Goal: Information Seeking & Learning: Learn about a topic

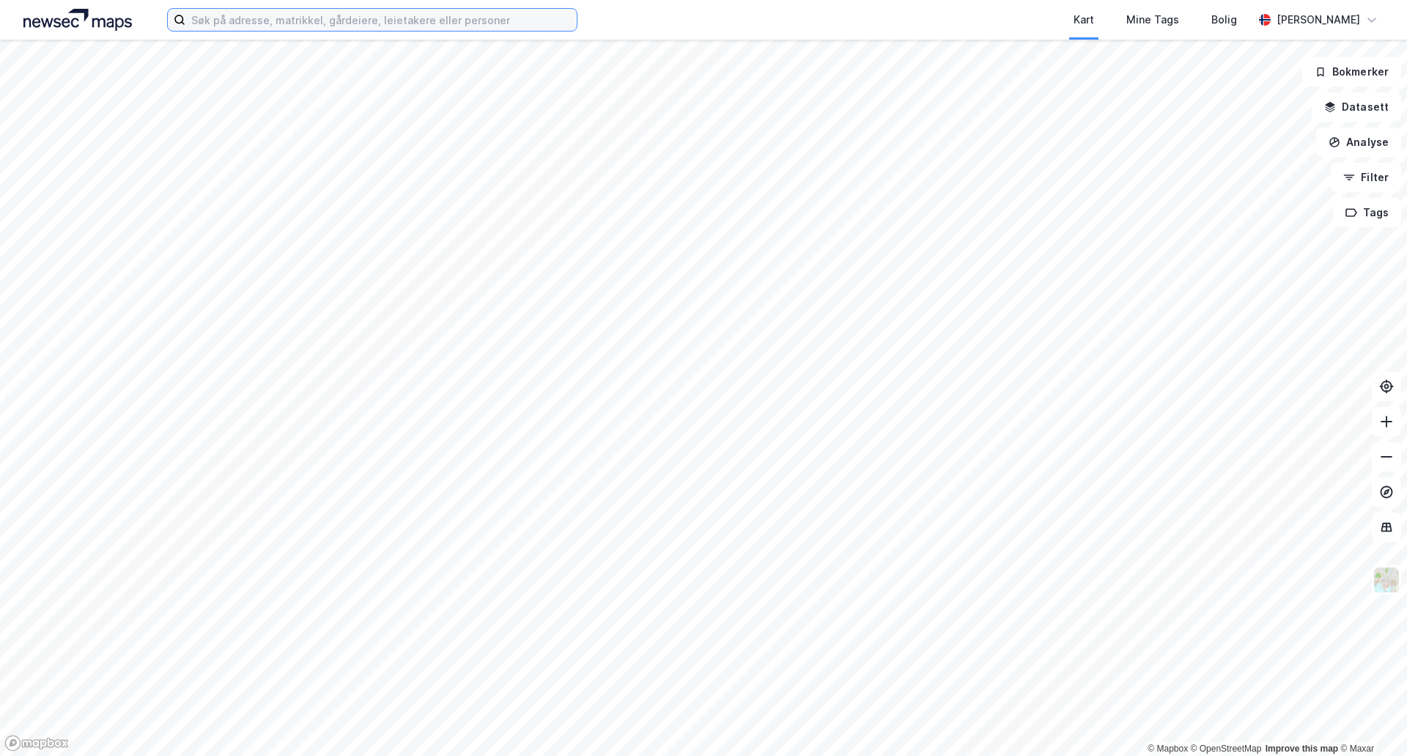
click at [419, 26] on input at bounding box center [380, 20] width 391 height 22
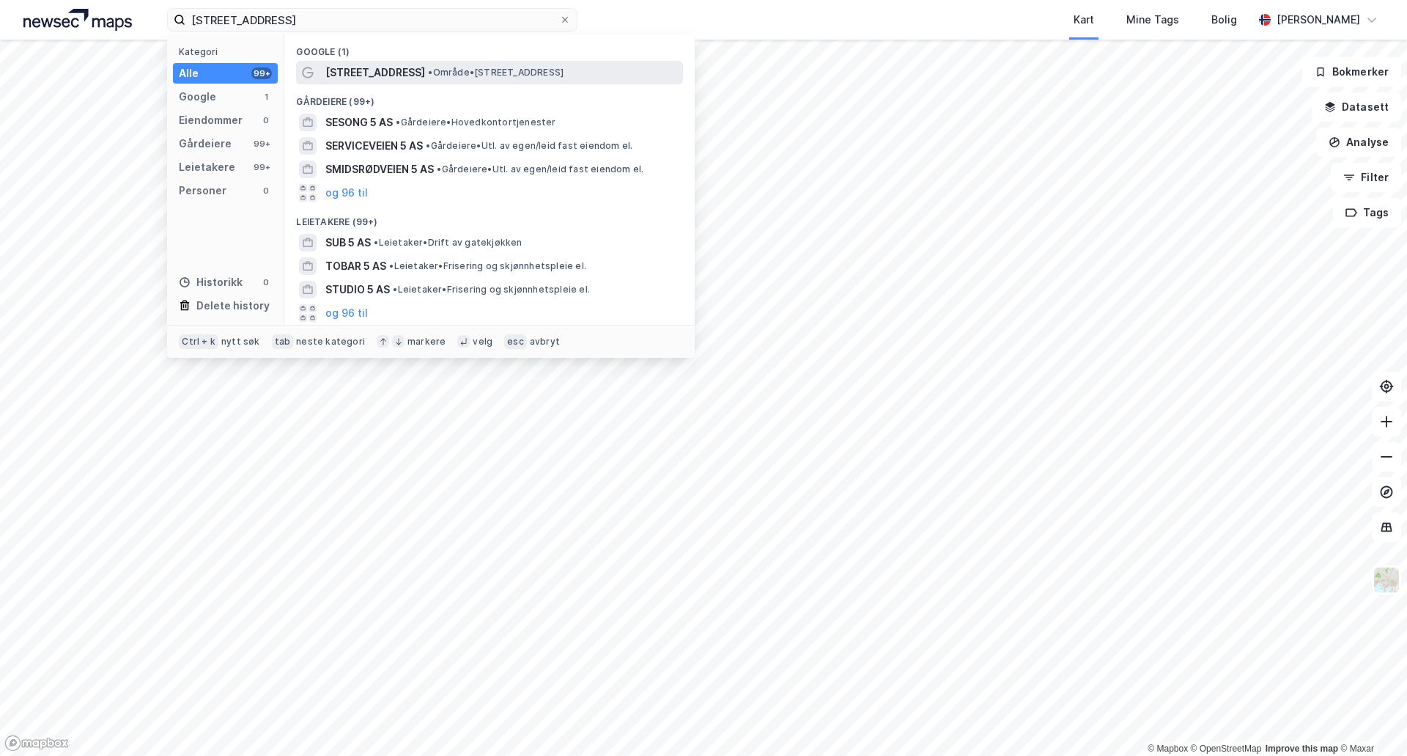
click at [413, 81] on div "[STREET_ADDRESS] • Område • [STREET_ADDRESS]" at bounding box center [489, 72] width 387 height 23
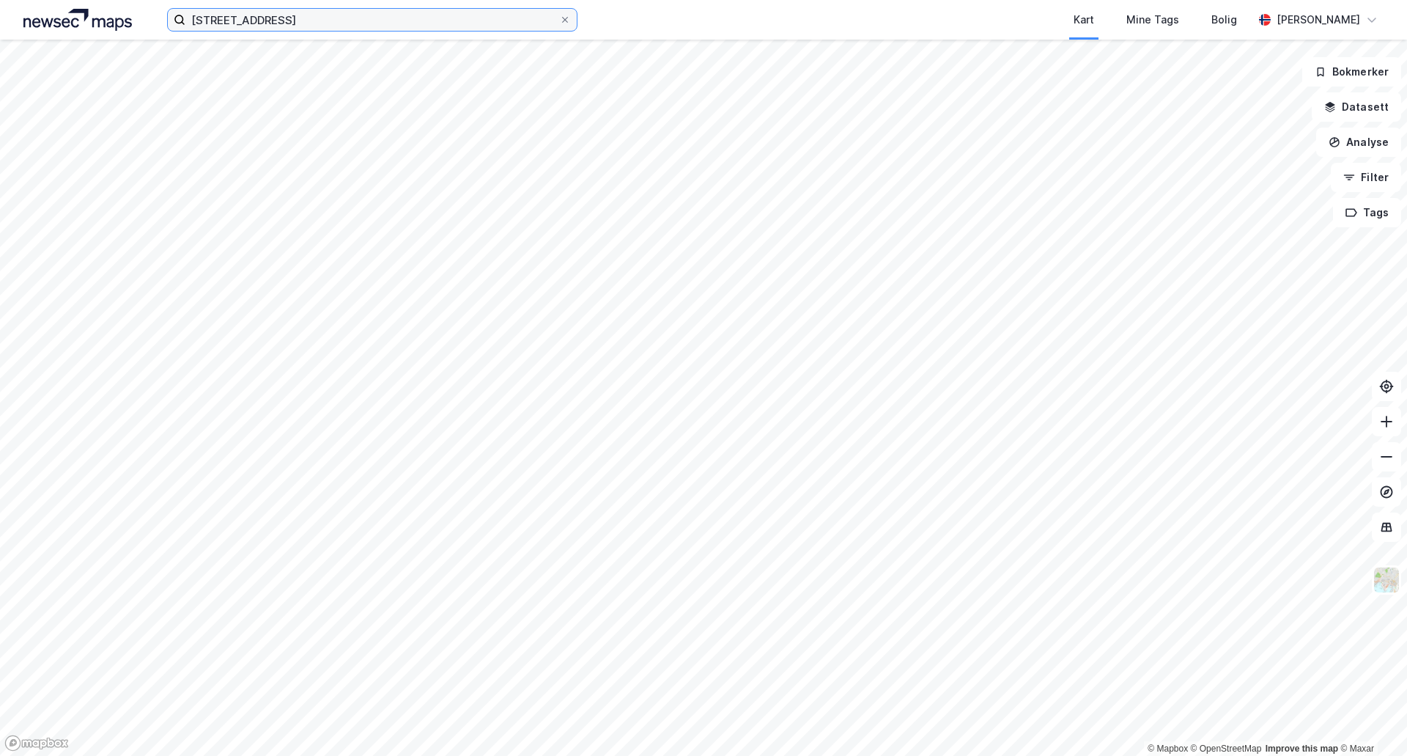
click at [422, 18] on input "[STREET_ADDRESS]" at bounding box center [372, 20] width 374 height 22
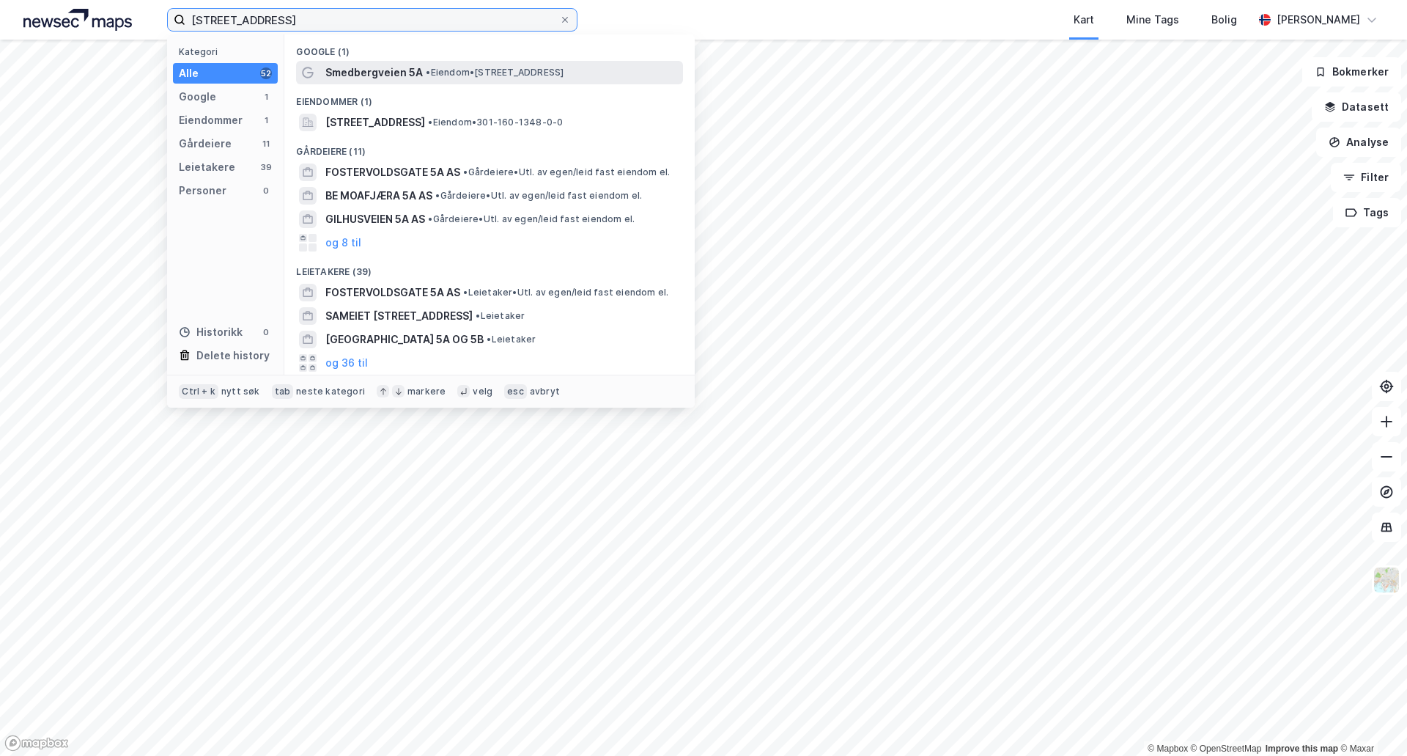
type input "[STREET_ADDRESS]"
click at [402, 71] on span "Smedbergveien 5A" at bounding box center [373, 73] width 97 height 18
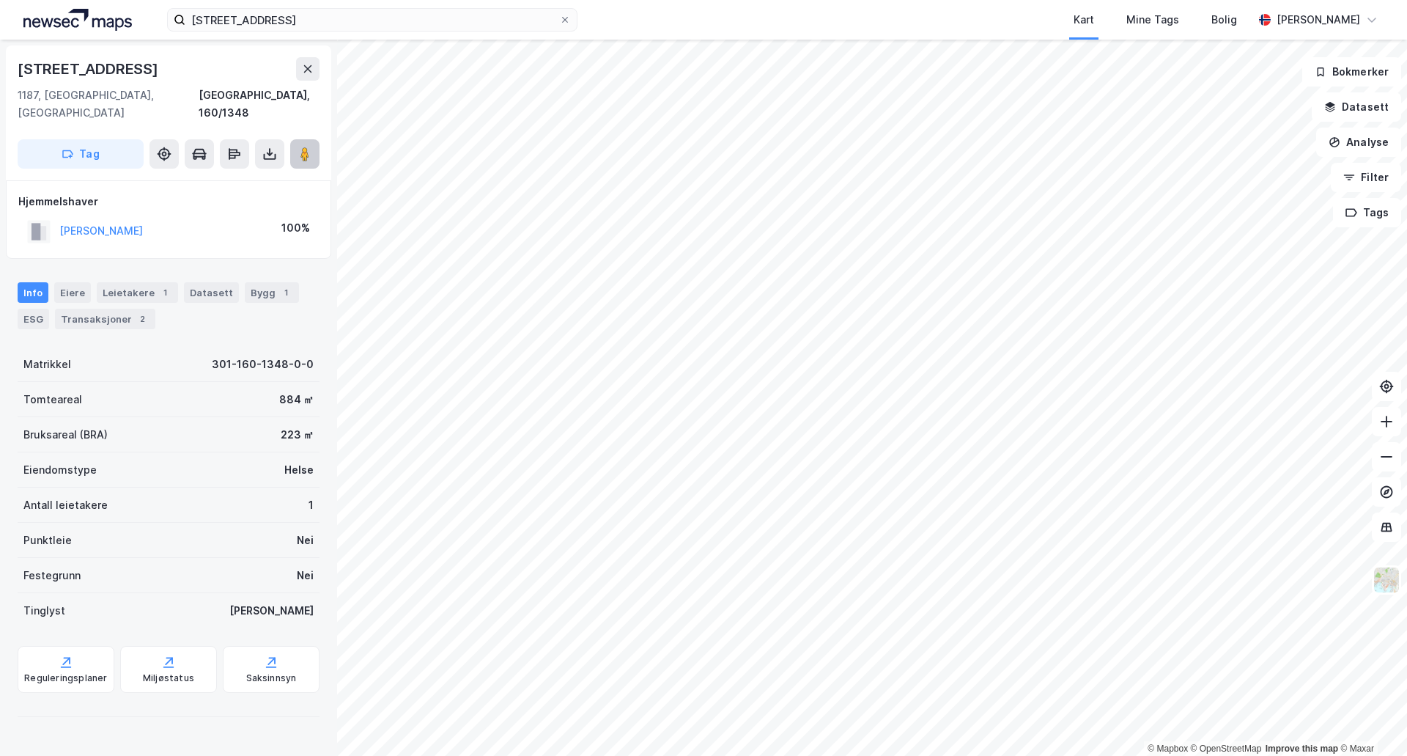
click at [314, 139] on button at bounding box center [304, 153] width 29 height 29
